Goal: Information Seeking & Learning: Find specific fact

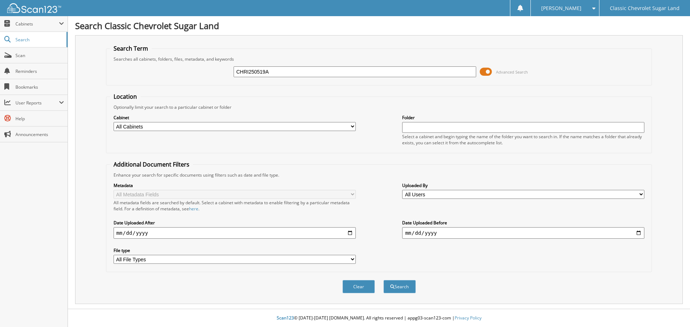
type input "CHRI250519A"
click at [383, 280] on button "Search" at bounding box center [399, 286] width 32 height 13
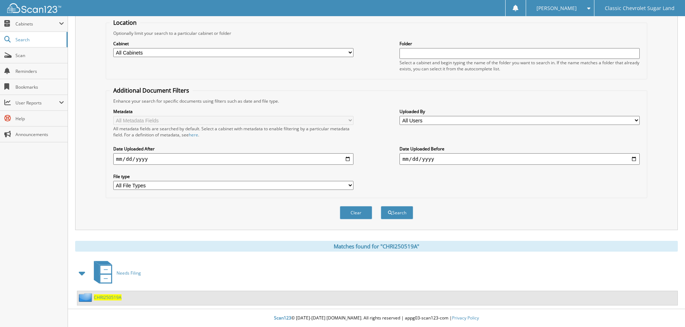
click at [96, 300] on span "CHRI250519A" at bounding box center [108, 298] width 28 height 6
